Goal: Task Accomplishment & Management: Use online tool/utility

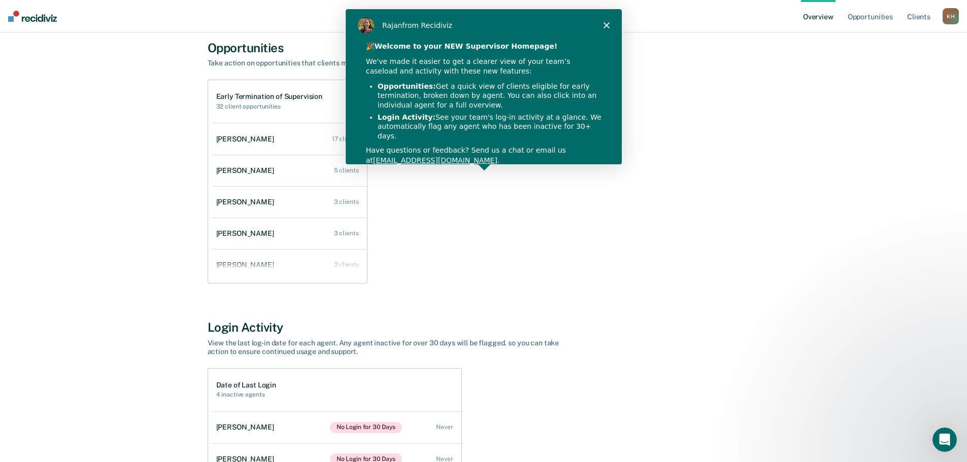
click at [603, 23] on icon "Close" at bounding box center [606, 25] width 6 height 6
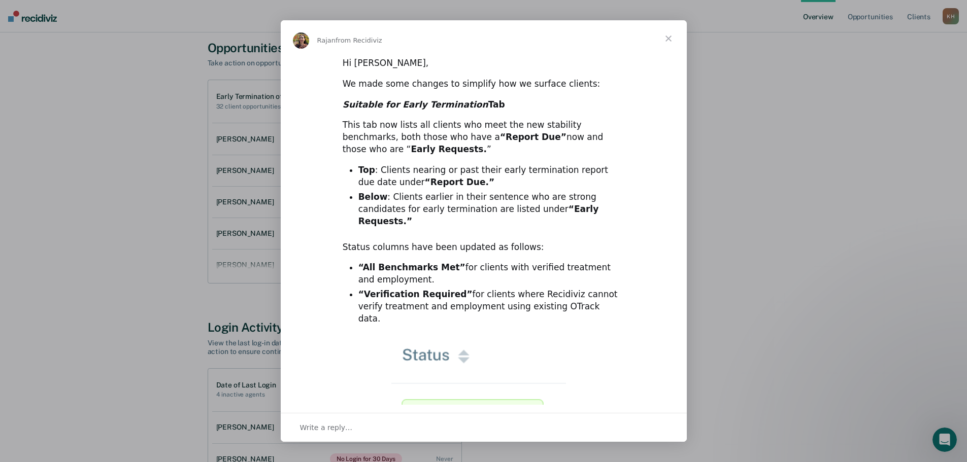
click at [671, 40] on span "Close" at bounding box center [668, 38] width 37 height 37
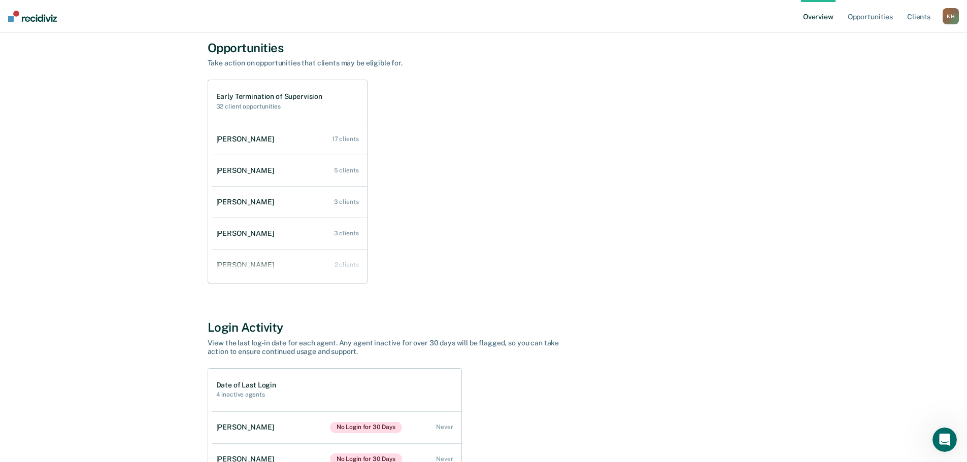
click at [758, 70] on div "Opportunities Take action on opportunities that clients may be eligible for. Ea…" at bounding box center [484, 163] width 552 height 244
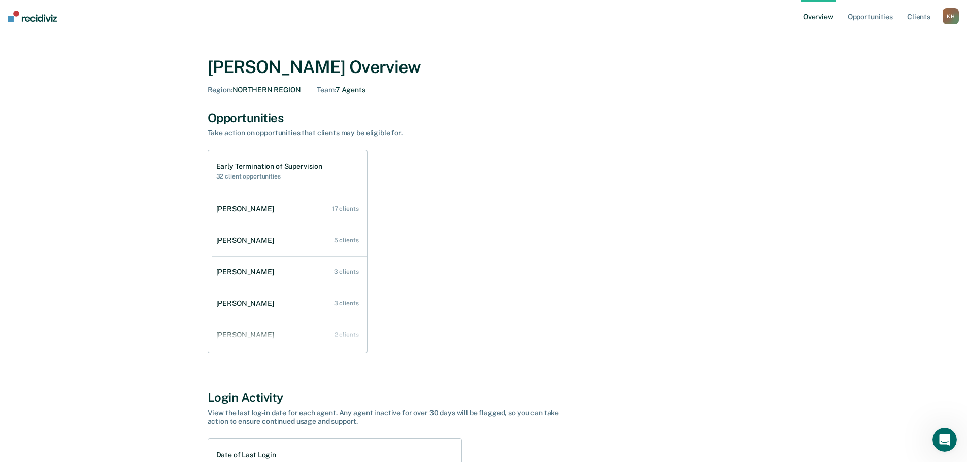
click at [20, 16] on img at bounding box center [32, 16] width 49 height 11
click at [873, 18] on link "Opportunities" at bounding box center [870, 16] width 49 height 32
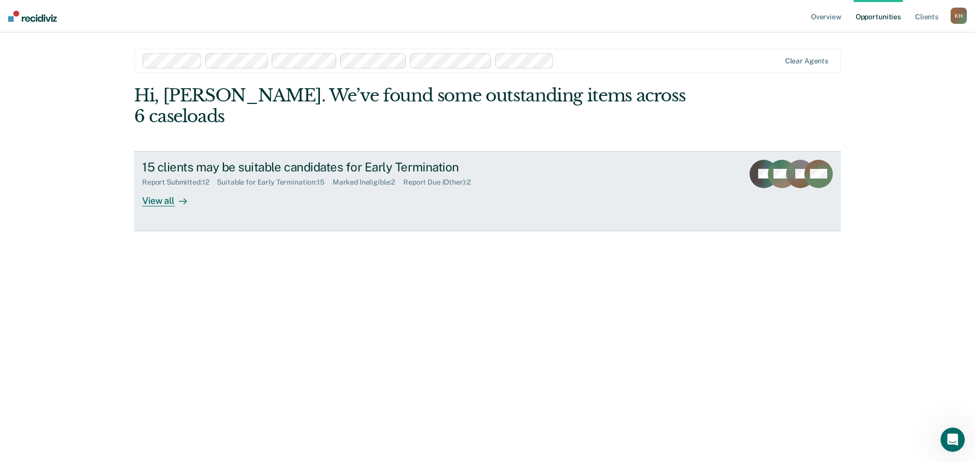
click at [167, 187] on div "View all" at bounding box center [170, 197] width 57 height 20
